Goal: Task Accomplishment & Management: Use online tool/utility

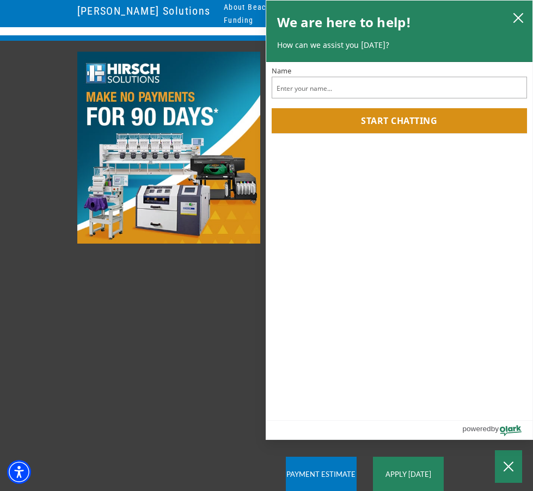
scroll to position [54, 0]
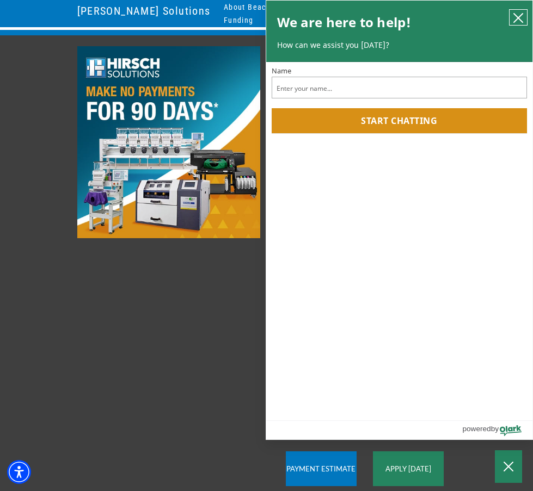
click at [517, 16] on icon "close chatbox" at bounding box center [517, 18] width 9 height 9
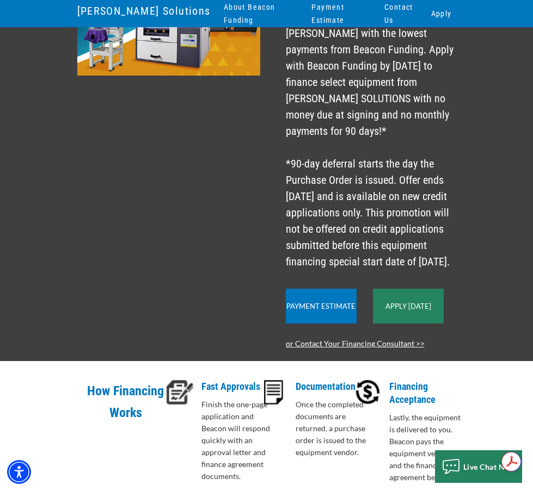
scroll to position [218, 0]
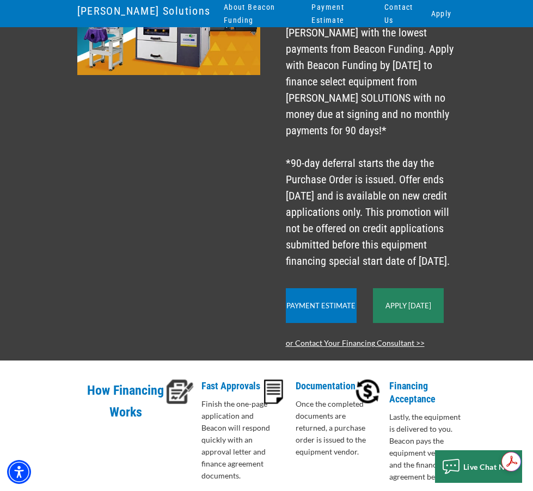
click at [327, 301] on link "Payment Estimate" at bounding box center [320, 305] width 69 height 9
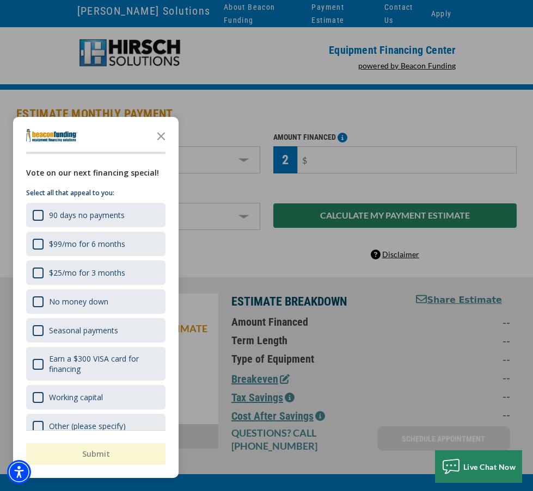
click at [160, 135] on icon "Close the survey" at bounding box center [161, 136] width 22 height 22
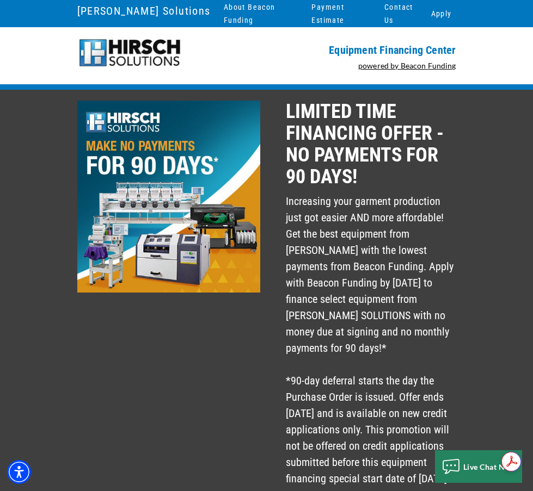
click at [370, 220] on p "Increasing your garment production just got easier AND more affordable! Get the…" at bounding box center [371, 340] width 170 height 294
click at [77, 4] on link "[PERSON_NAME] Solutions" at bounding box center [143, 11] width 133 height 18
